Goal: Use online tool/utility: Utilize a website feature to perform a specific function

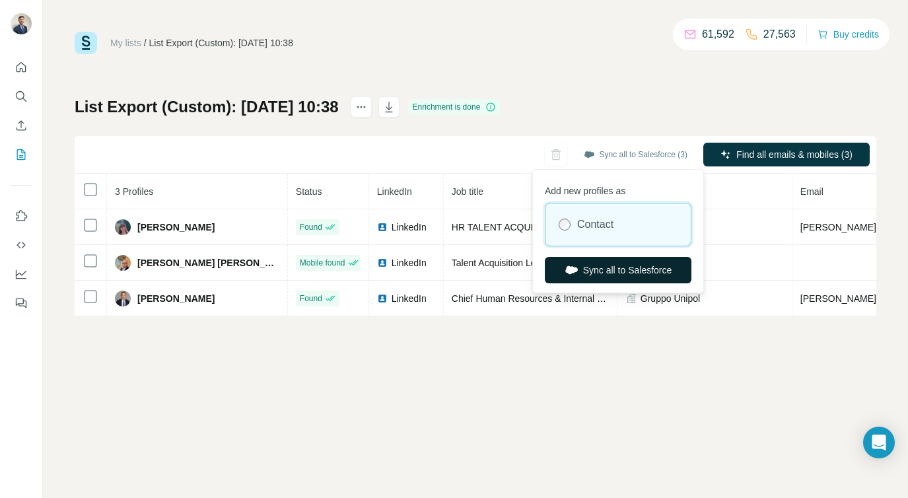
click at [608, 271] on button "Sync all to Salesforce" at bounding box center [618, 270] width 147 height 26
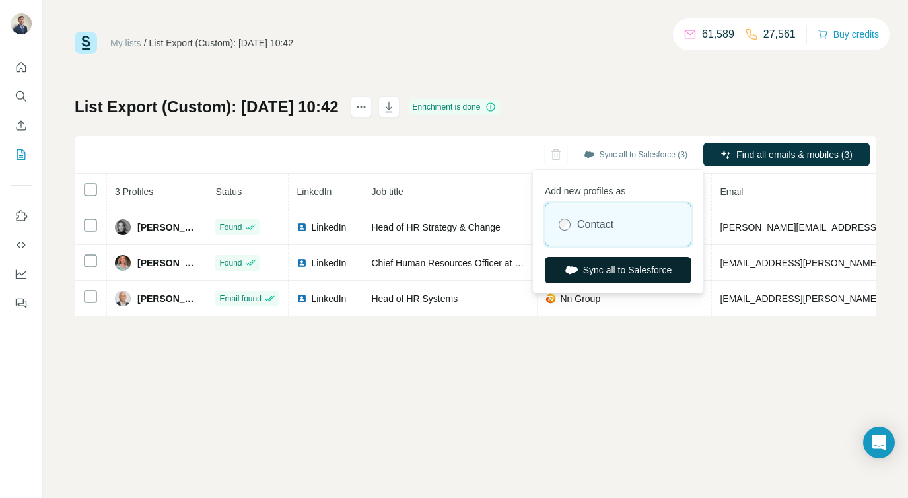
click at [612, 273] on button "Sync all to Salesforce" at bounding box center [618, 270] width 147 height 26
